Goal: Information Seeking & Learning: Learn about a topic

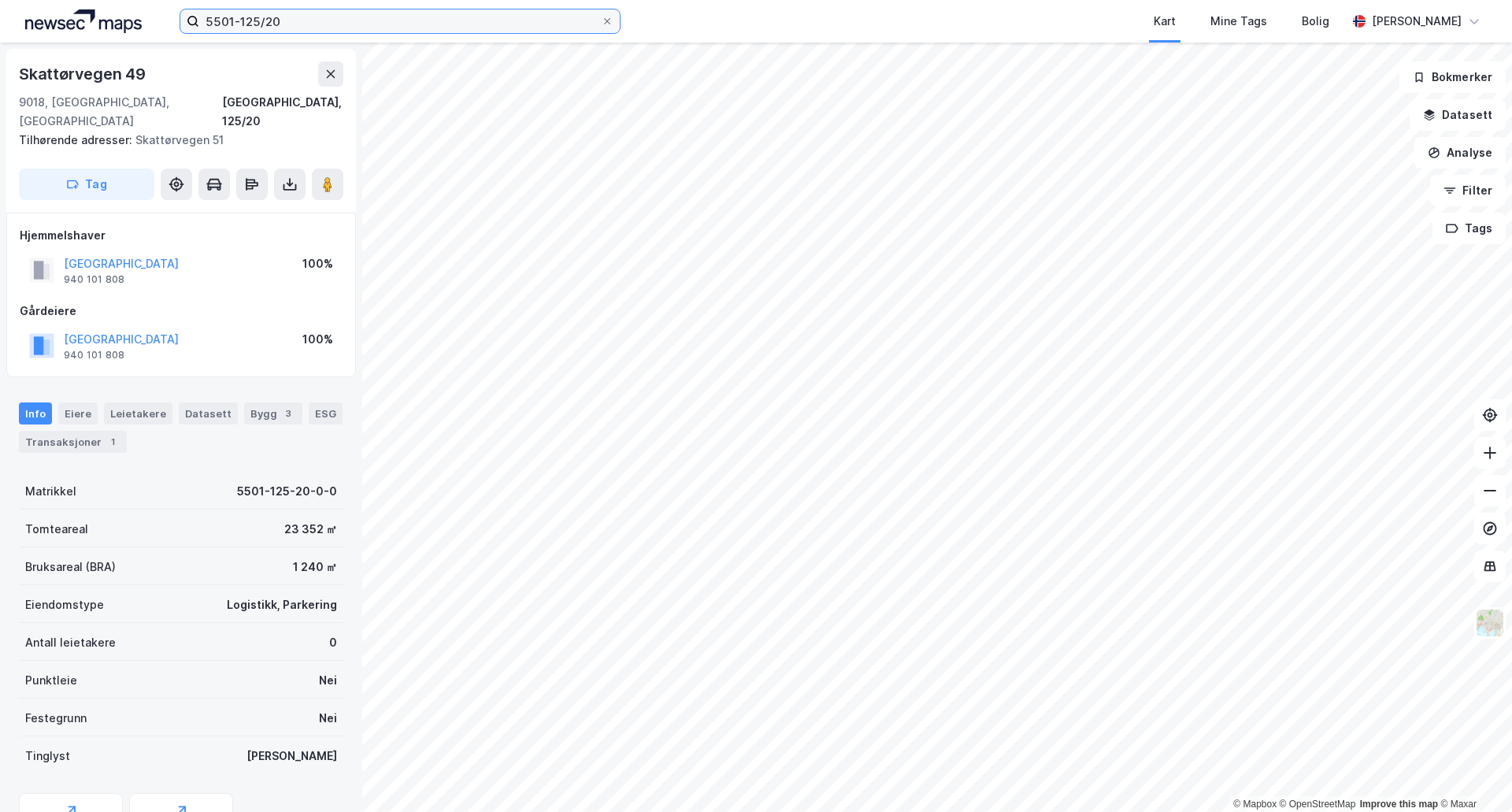
click at [345, 13] on input "5501-125/20" at bounding box center [400, 21] width 402 height 23
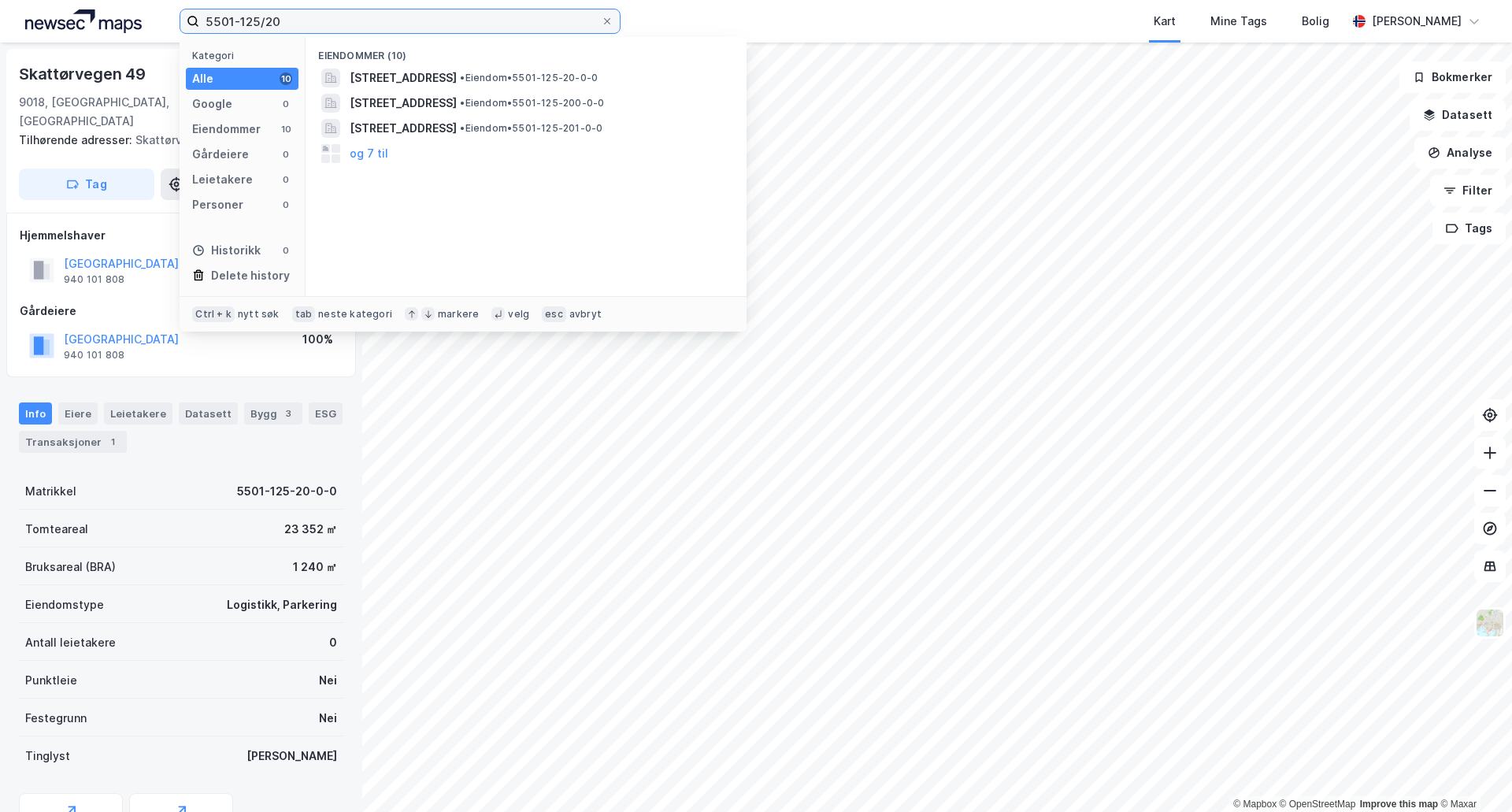
click at [345, 13] on input "5501-125/20" at bounding box center [400, 21] width 402 height 23
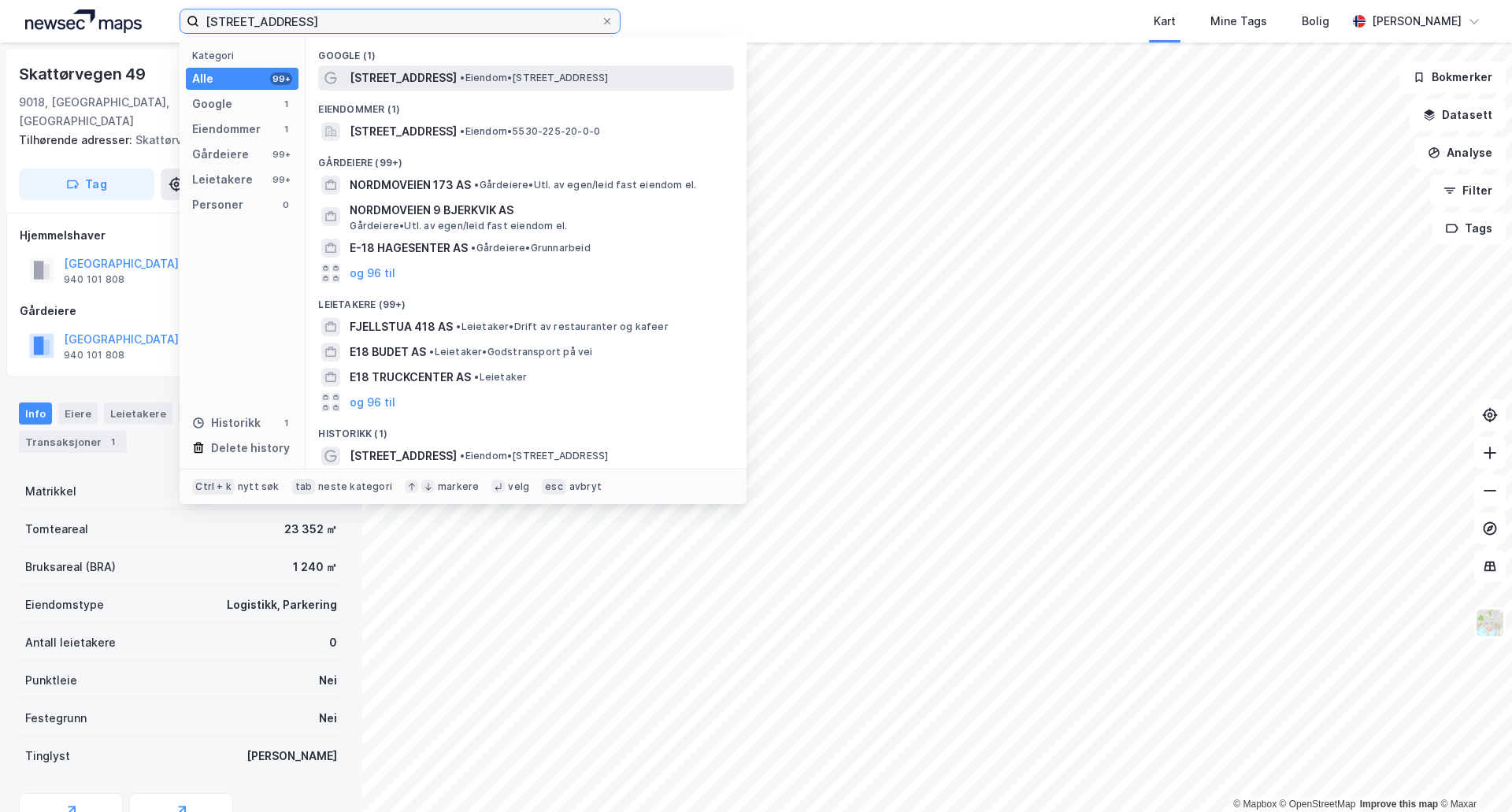
type input "[STREET_ADDRESS]"
click at [421, 77] on span "[STREET_ADDRESS]" at bounding box center [403, 78] width 107 height 18
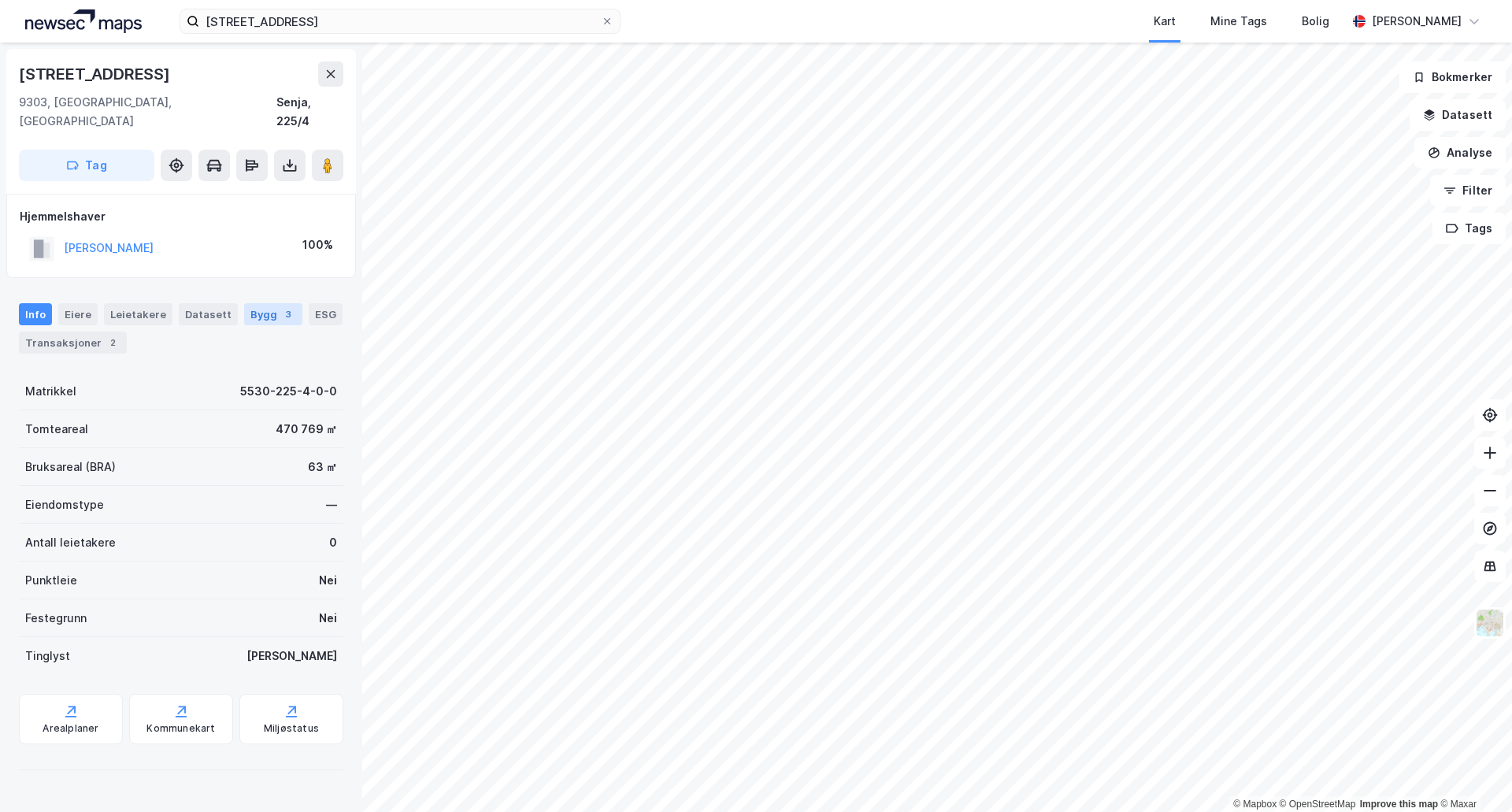
click at [262, 304] on div "Bygg 3" at bounding box center [273, 314] width 58 height 22
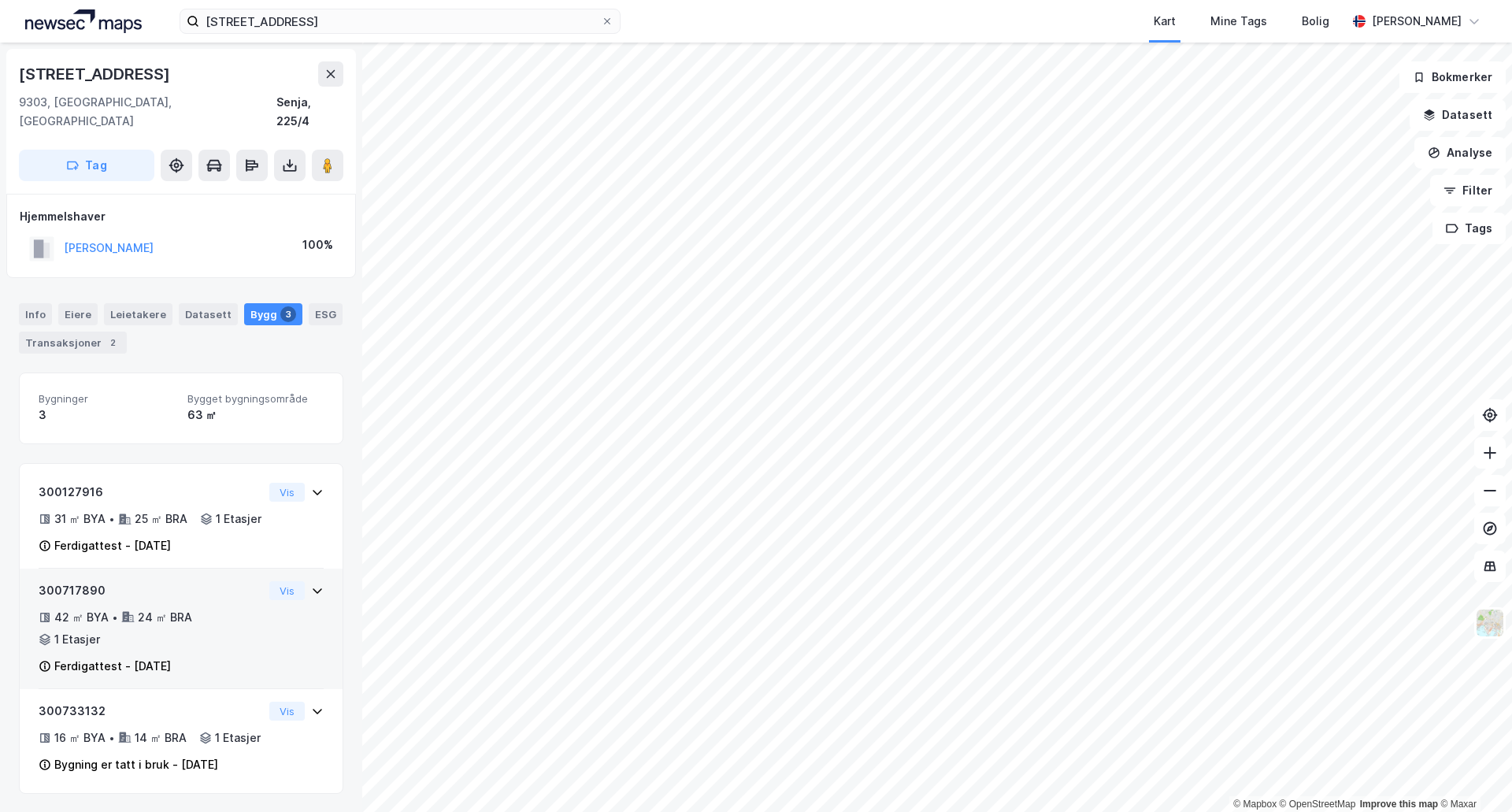
scroll to position [23, 0]
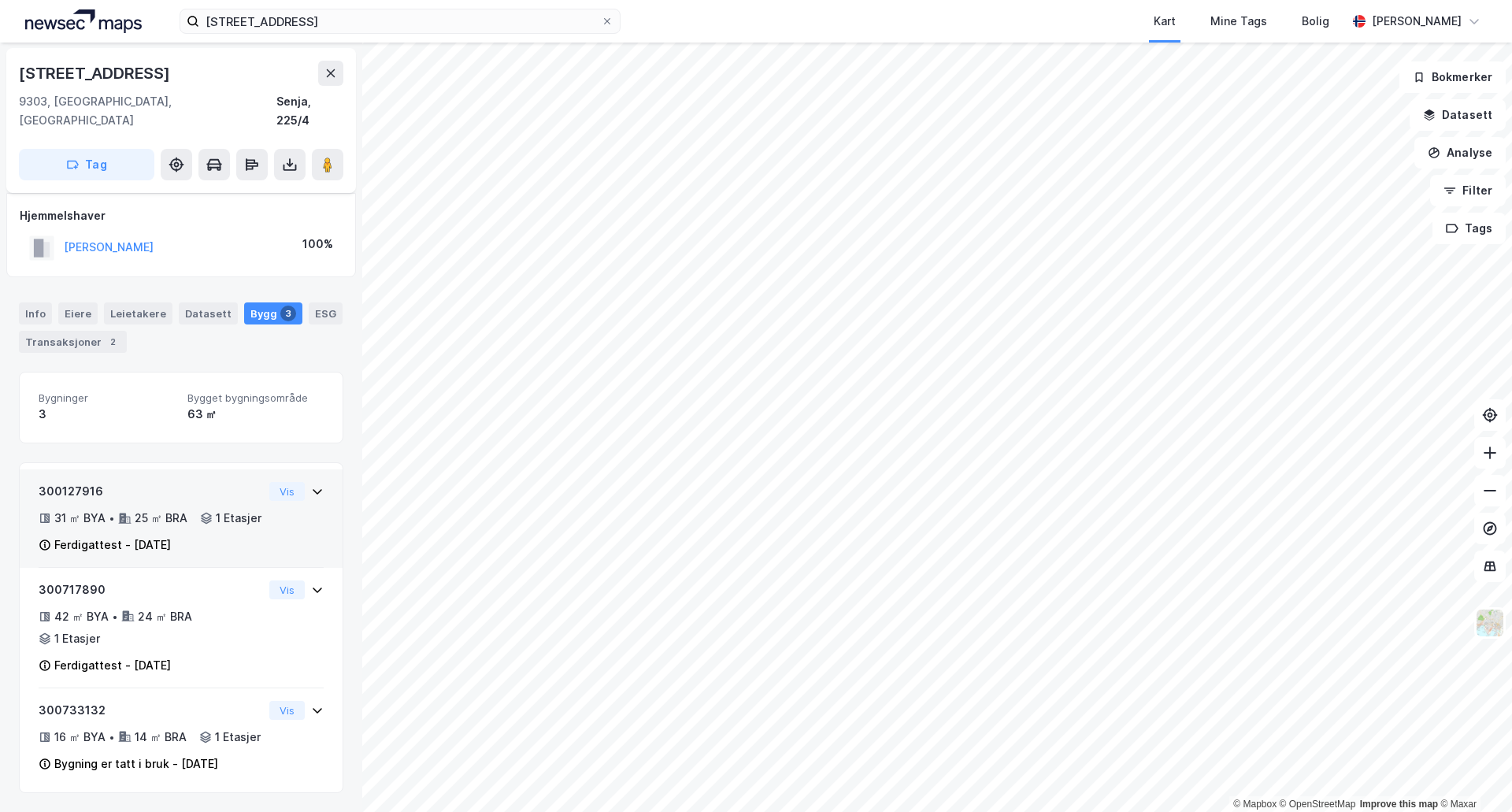
click at [205, 509] on div "31 ㎡ BYA • 25 ㎡ BRA • 1 Etasjer" at bounding box center [150, 518] width 224 height 18
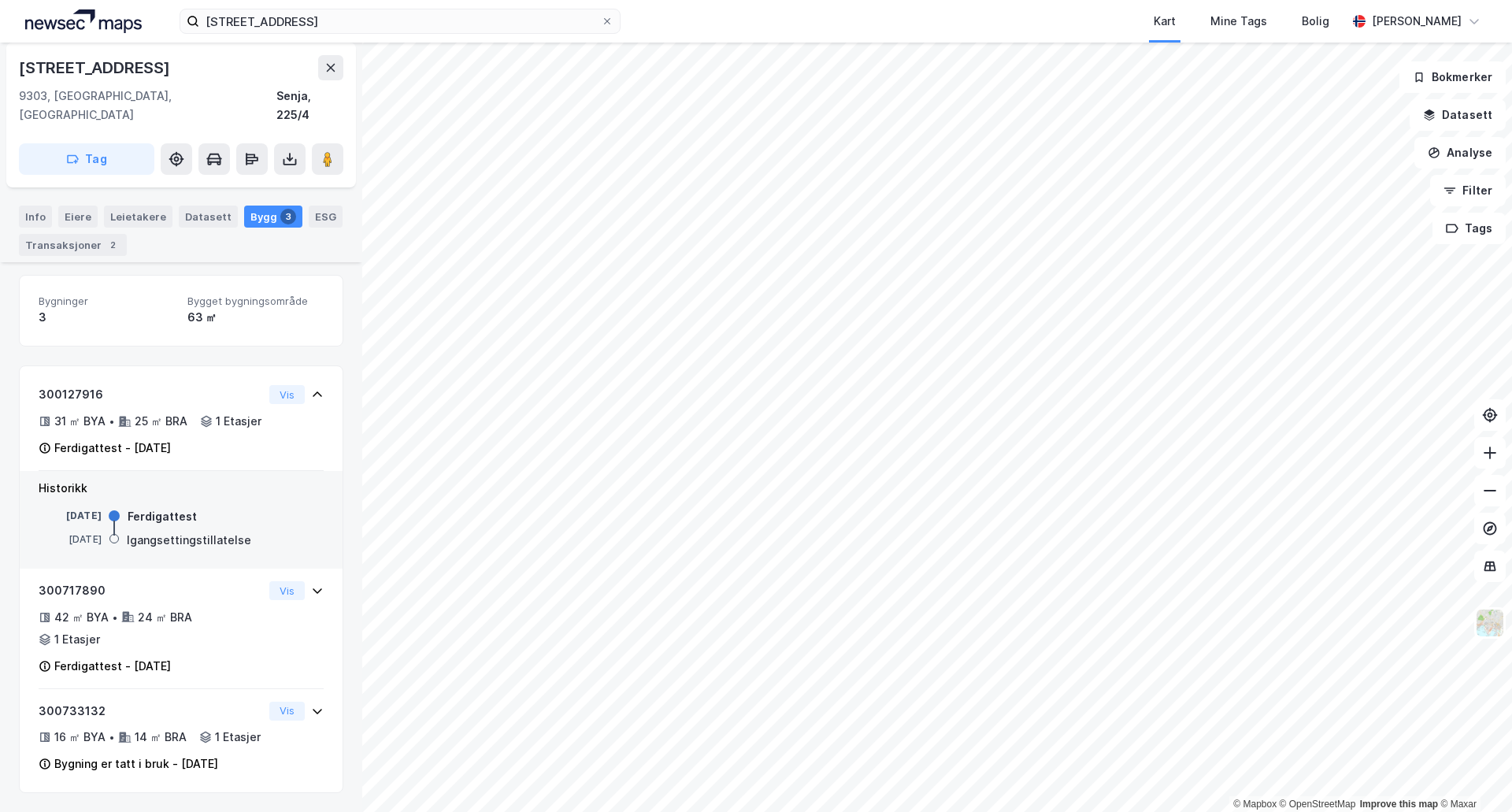
scroll to position [118, 0]
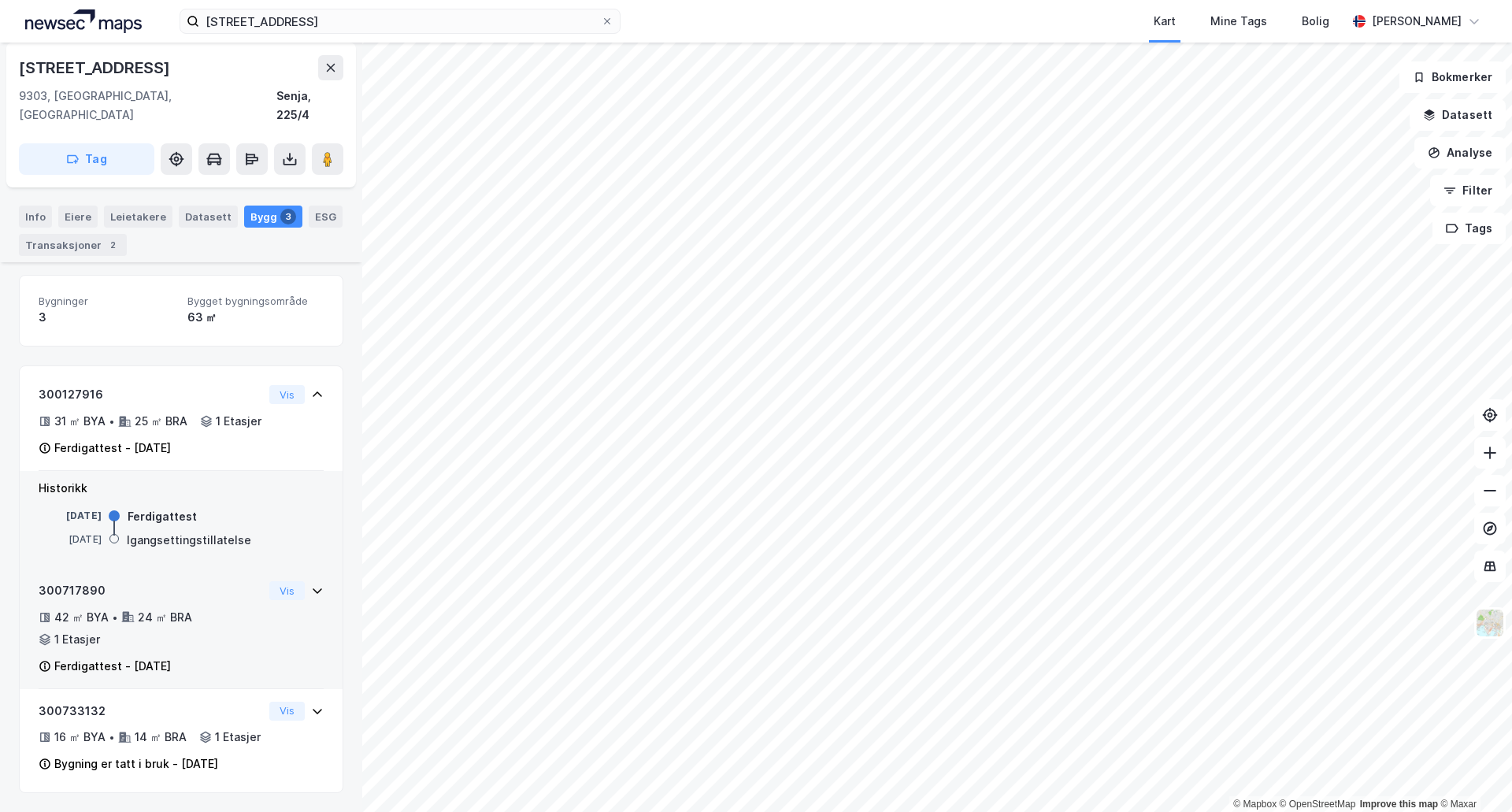
click at [215, 627] on div "42 ㎡ BYA • 24 ㎡ BRA • 1 Etasjer" at bounding box center [150, 629] width 224 height 41
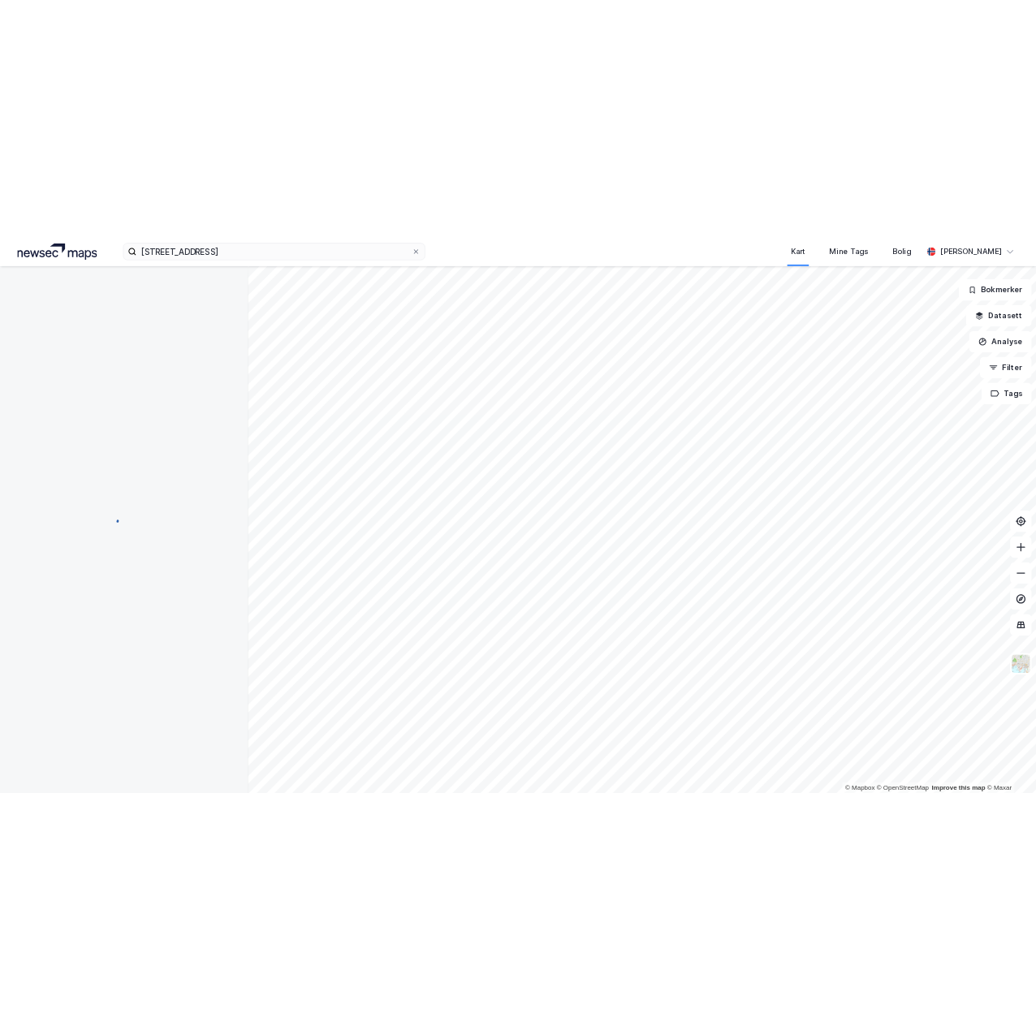
scroll to position [122, 0]
